Goal: Task Accomplishment & Management: Manage account settings

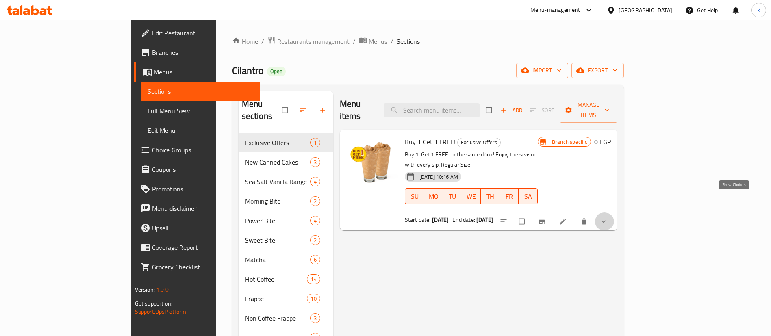
click at [608, 217] on icon "show more" at bounding box center [603, 221] width 8 height 8
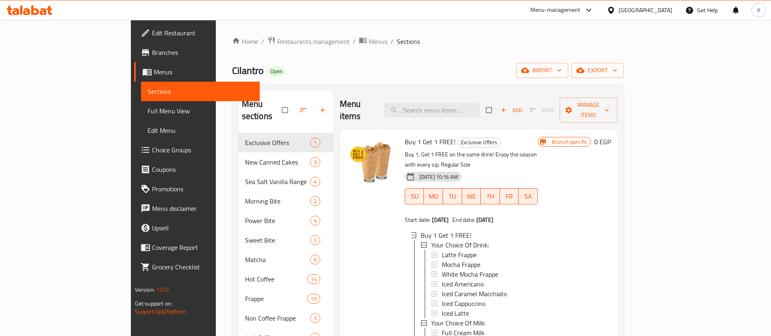
scroll to position [1, 0]
click at [152, 154] on span "Choice Groups" at bounding box center [202, 150] width 101 height 10
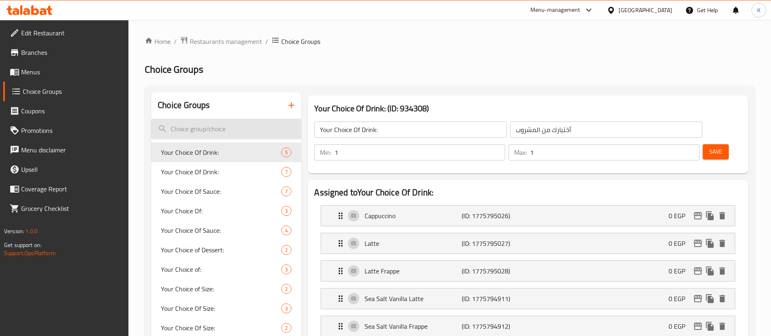
click at [232, 119] on input "search" at bounding box center [226, 129] width 150 height 21
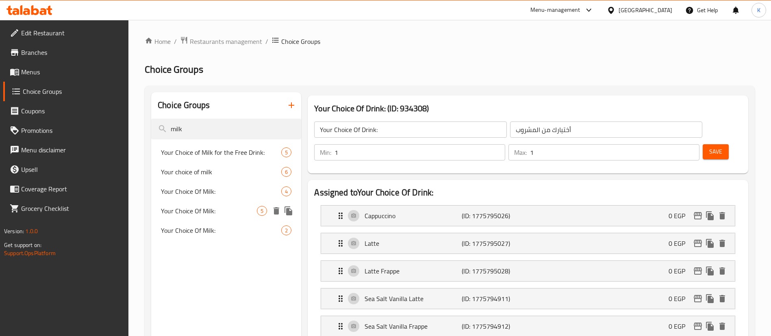
type input "milk"
click at [196, 218] on div "Your Choice Of Milk: 5" at bounding box center [226, 211] width 150 height 20
type input "Your Choice Of Milk:"
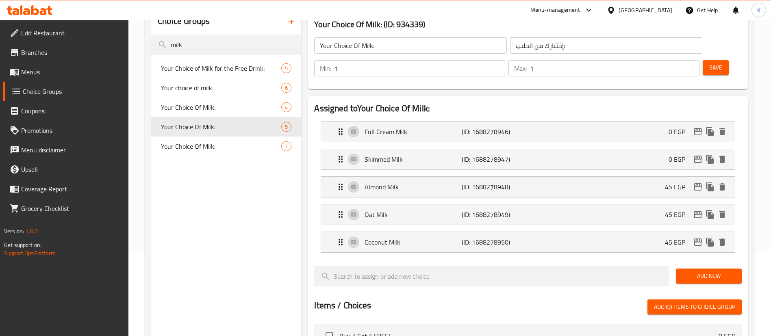
scroll to position [337, 0]
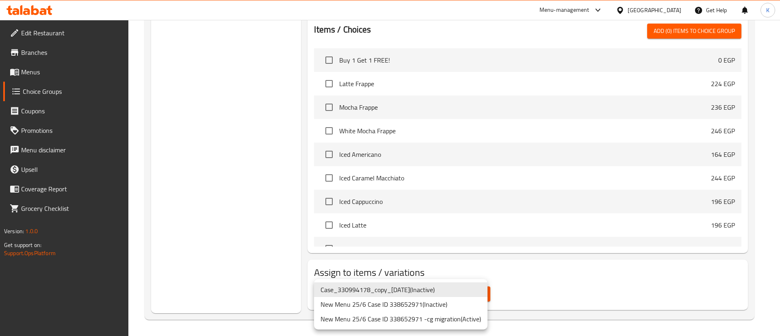
click at [418, 323] on li "New Menu 25/6 Case ID 338652971 -cg migration ( Active )" at bounding box center [401, 319] width 174 height 15
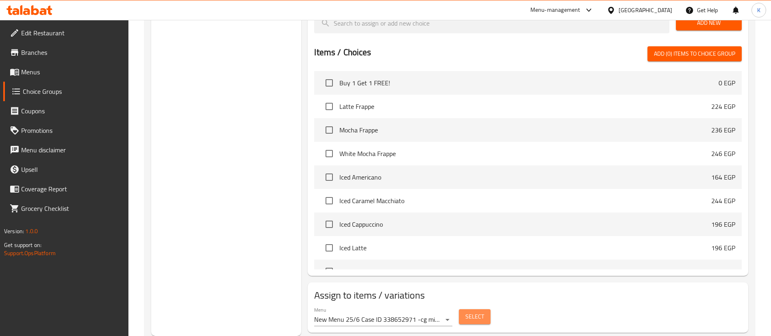
click at [477, 312] on span "Select" at bounding box center [474, 317] width 19 height 10
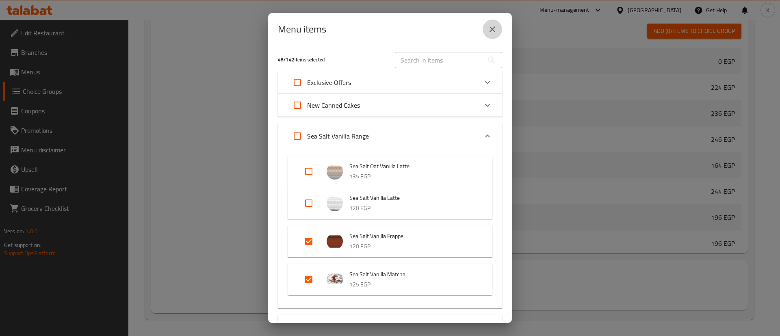
click at [492, 26] on icon "close" at bounding box center [493, 29] width 10 height 10
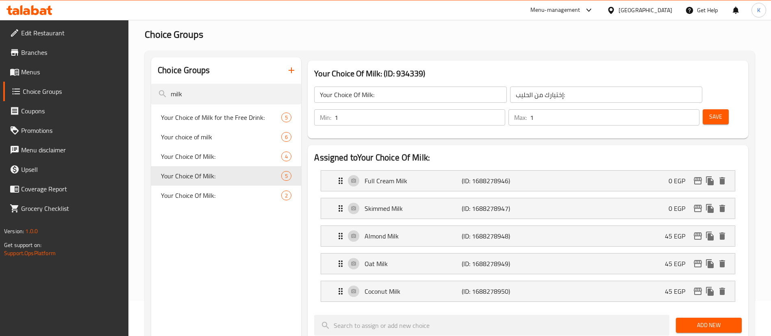
scroll to position [34, 0]
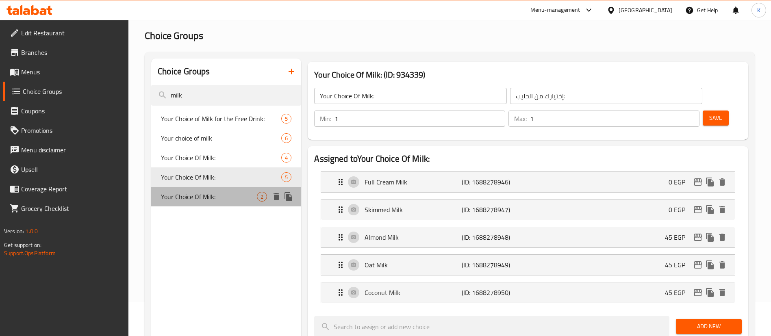
click at [208, 197] on span "Your Choice Of Milk:" at bounding box center [209, 197] width 96 height 10
type input "إختيارك من الحليب:"
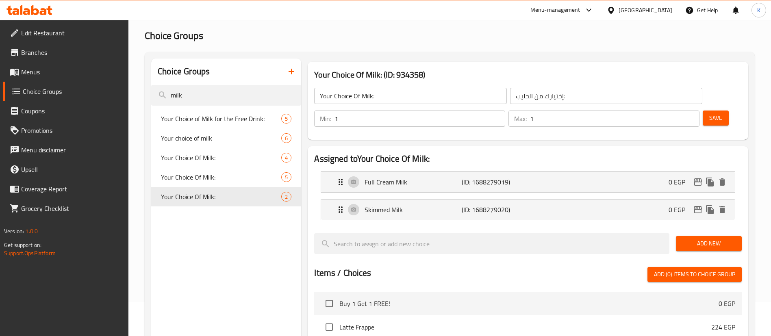
scroll to position [254, 0]
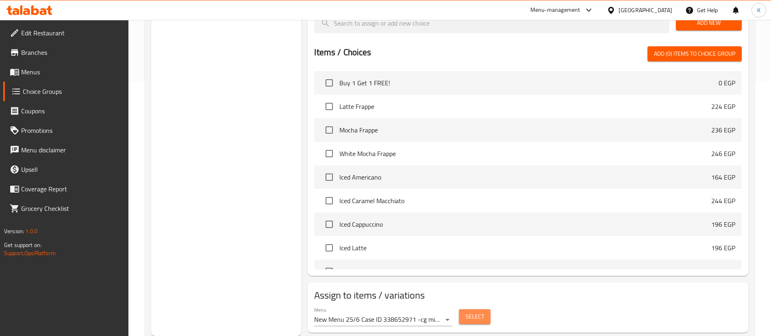
click at [474, 312] on span "Select" at bounding box center [474, 317] width 19 height 10
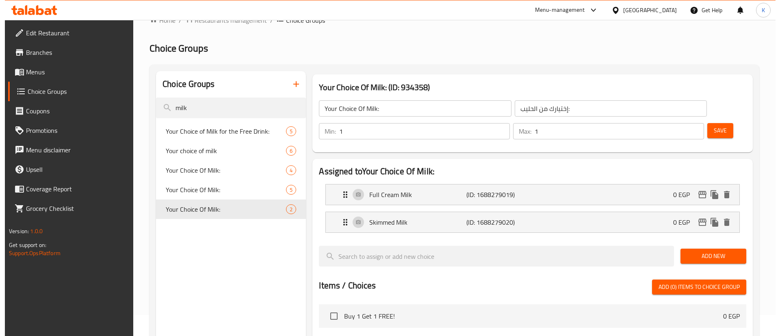
scroll to position [0, 0]
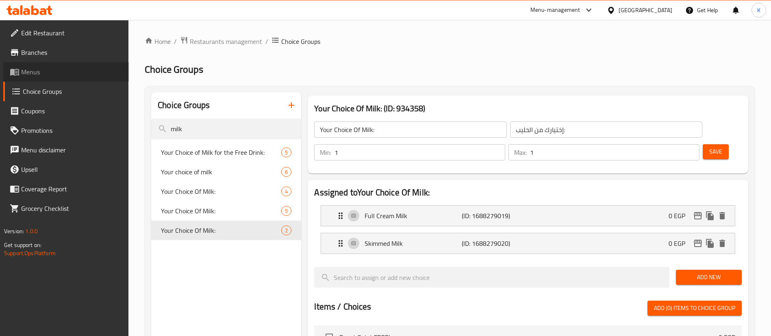
click at [78, 74] on span "Menus" at bounding box center [71, 72] width 101 height 10
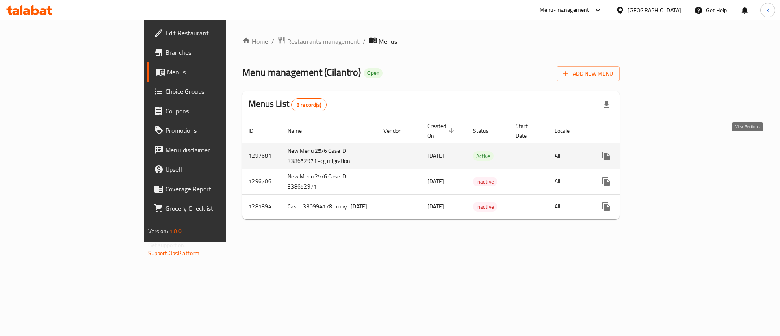
click at [675, 146] on link "enhanced table" at bounding box center [665, 156] width 20 height 20
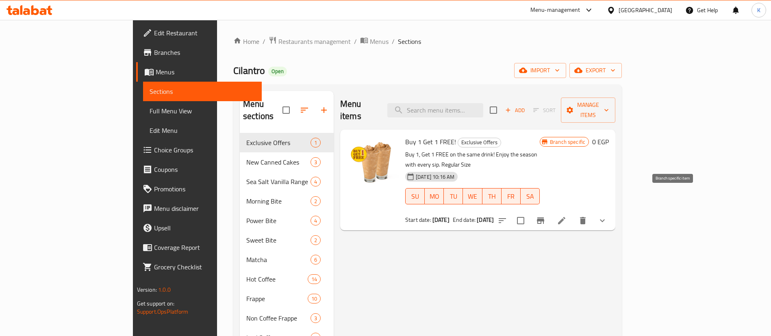
click at [545, 216] on icon "Branch-specific-item" at bounding box center [541, 221] width 10 height 10
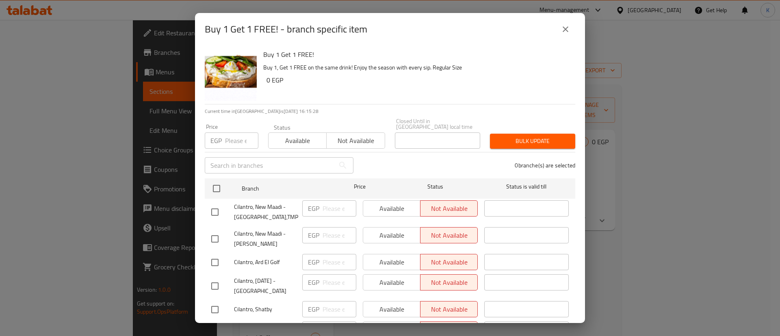
click at [566, 33] on icon "close" at bounding box center [566, 29] width 10 height 10
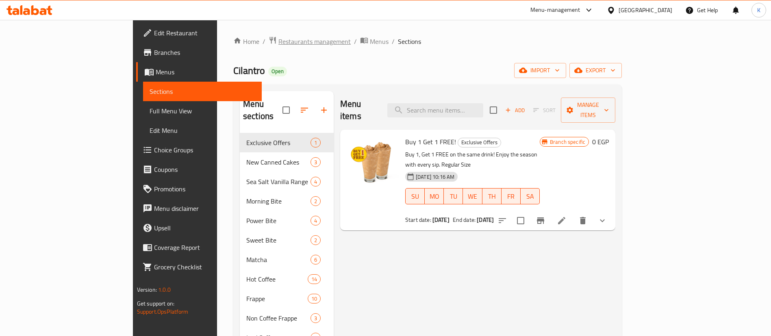
click at [278, 45] on span "Restaurants management" at bounding box center [314, 42] width 72 height 10
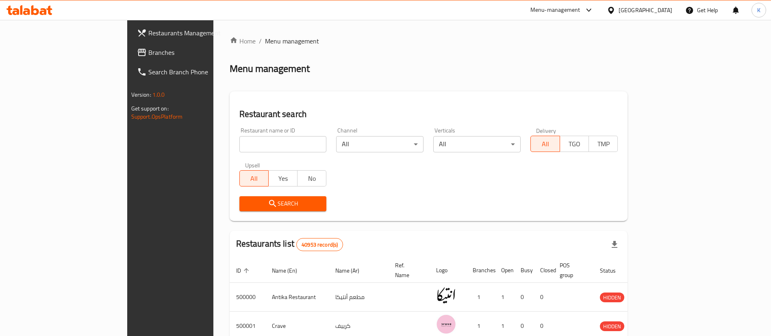
click at [628, 66] on div "Menu management" at bounding box center [429, 68] width 398 height 13
